Goal: Complete application form

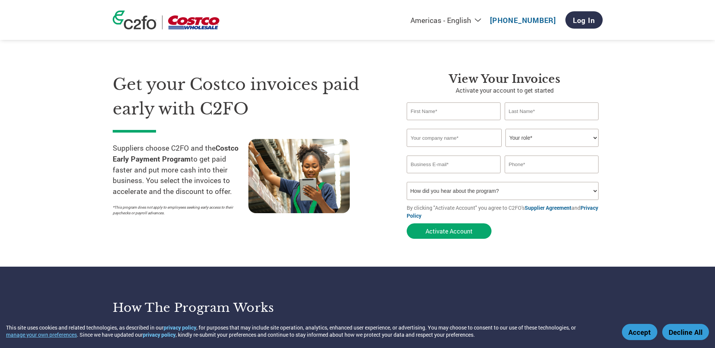
click at [446, 107] on input "text" at bounding box center [454, 112] width 94 height 18
type input "Vivienne"
type input "Pan"
type input "[PERSON_NAME] Pty Ltd"
type input "[EMAIL_ADDRESS][PERSON_NAME][DOMAIN_NAME]"
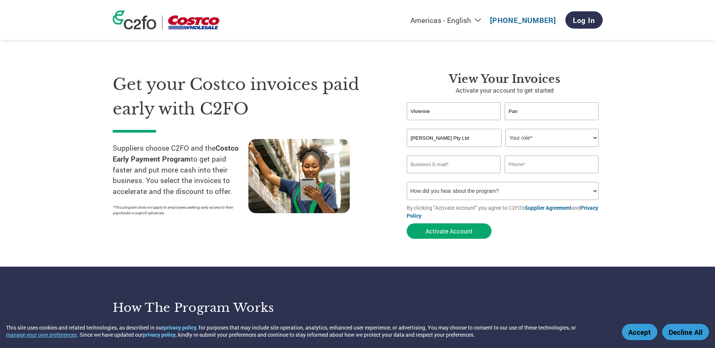
type input "0395586305"
click at [546, 140] on select "Your role* CFO Controller Credit Manager Finance Director Treasurer CEO Preside…" at bounding box center [552, 138] width 93 height 18
select select "FINANCE_DIRECTOR"
click at [506, 130] on select "Your role* CFO Controller Credit Manager Finance Director Treasurer CEO Preside…" at bounding box center [552, 138] width 93 height 18
click at [442, 236] on button "Activate Account" at bounding box center [449, 231] width 85 height 15
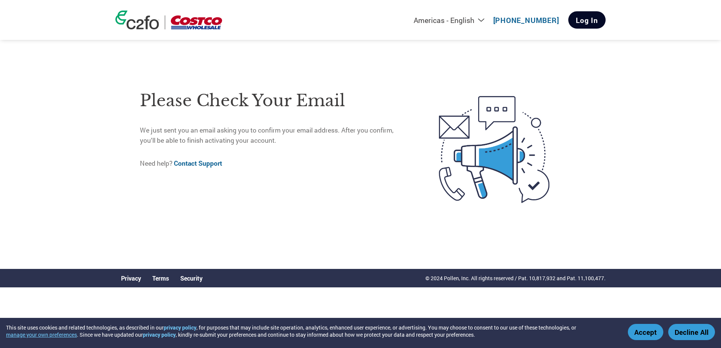
click at [589, 27] on link "Log In" at bounding box center [586, 19] width 37 height 17
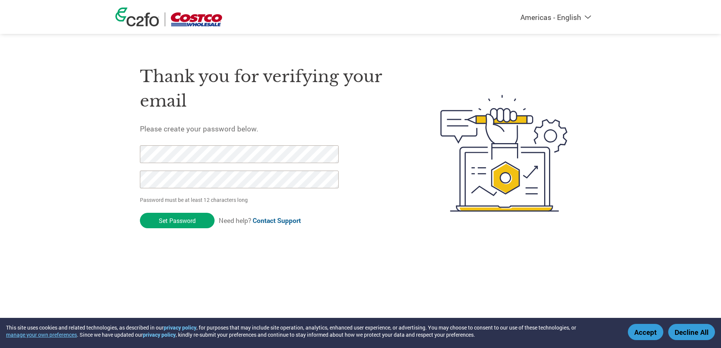
click at [187, 221] on input "Set Password" at bounding box center [177, 220] width 75 height 15
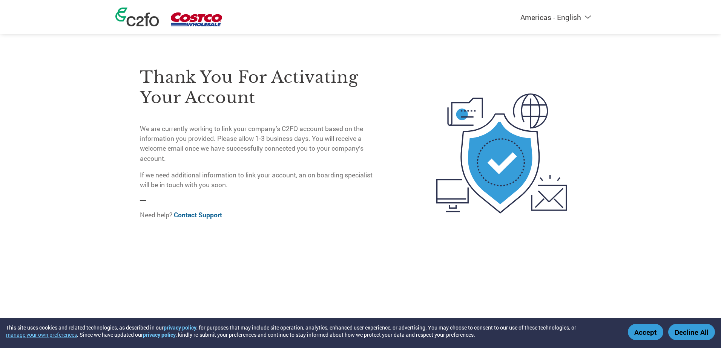
click at [575, 18] on select "Americas - English Américas - Español [GEOGRAPHIC_DATA] - Português [GEOGRAPHIC…" at bounding box center [509, 16] width 175 height 9
select select "zh-CN"
click at [470, 12] on select "Americas - English Américas - Español [GEOGRAPHIC_DATA] - Português [GEOGRAPHIC…" at bounding box center [509, 16] width 175 height 9
